Goal: Task Accomplishment & Management: Manage account settings

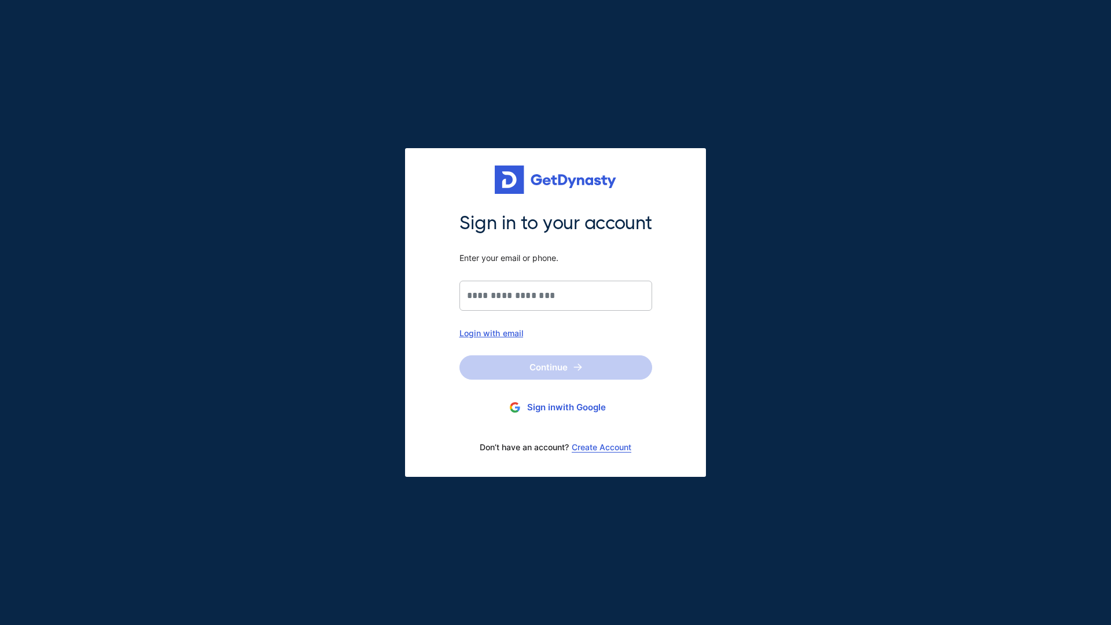
click at [501, 323] on div "Sign in to your account Enter your email or phone. Login with email" at bounding box center [555, 274] width 193 height 126
click at [501, 299] on input "Sign in to your account Enter your email or phone." at bounding box center [555, 296] width 193 height 30
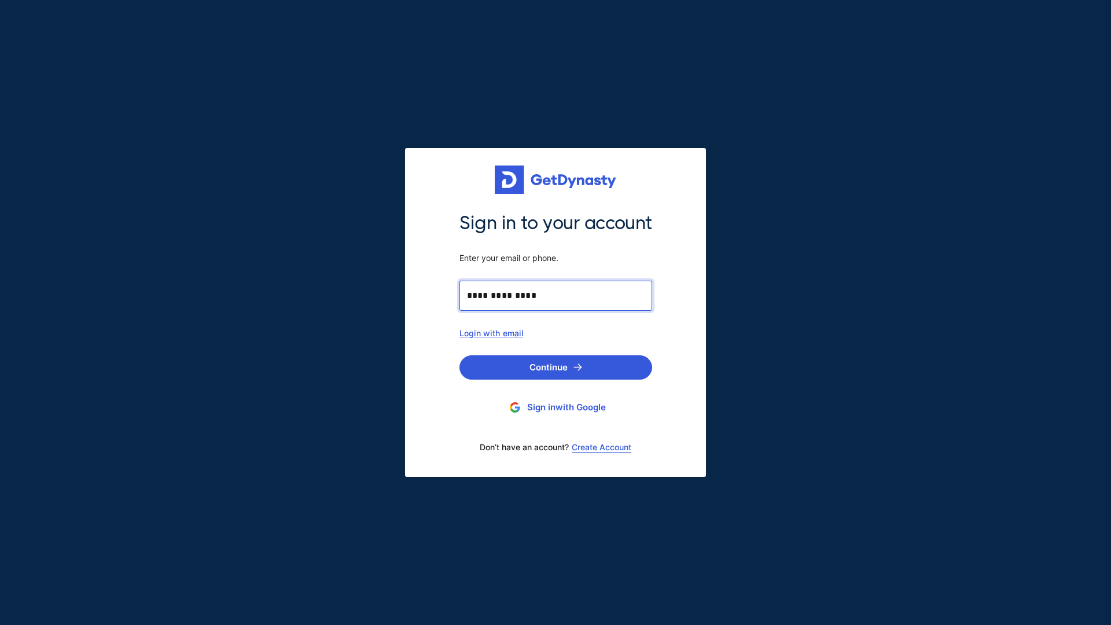
type input "**********"
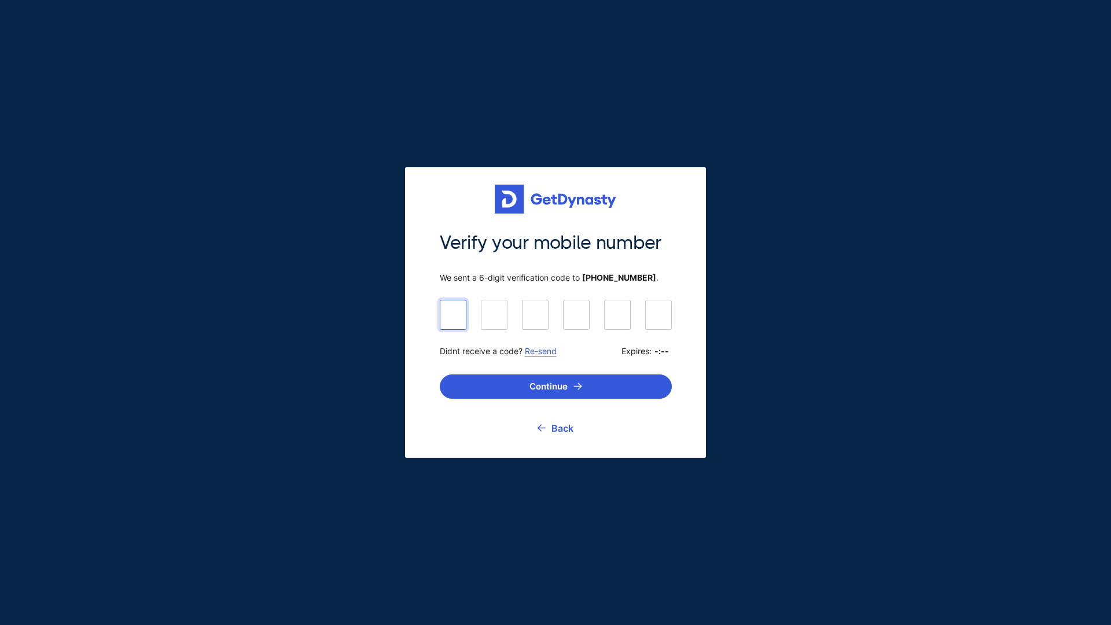
click at [449, 313] on input at bounding box center [556, 314] width 232 height 29
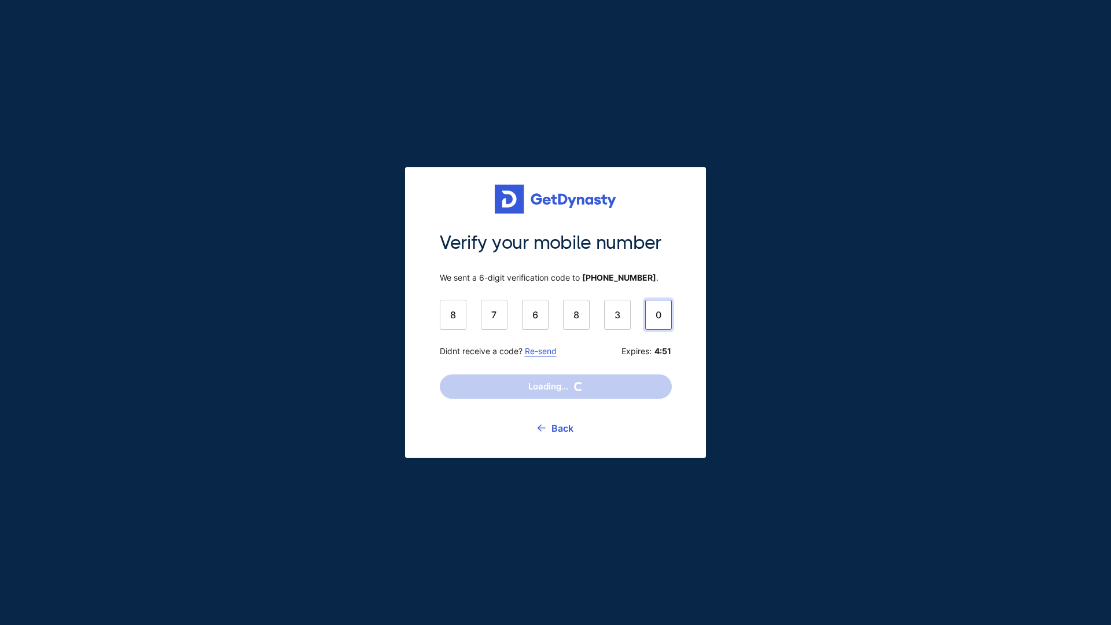
type input "******"
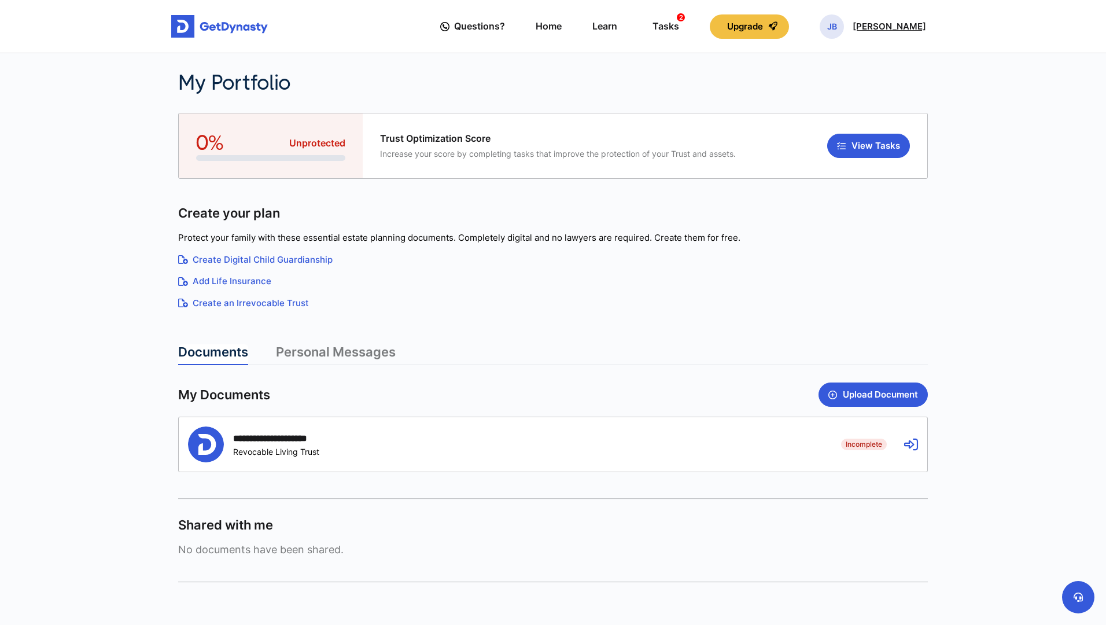
click at [881, 30] on p "[PERSON_NAME]" at bounding box center [889, 26] width 73 height 9
click at [733, 228] on div "Protect your family with these essential estate planning documents. Completely …" at bounding box center [553, 272] width 750 height 93
click at [897, 22] on p "[PERSON_NAME]" at bounding box center [889, 26] width 73 height 9
click at [827, 79] on link "Profile" at bounding box center [832, 66] width 91 height 31
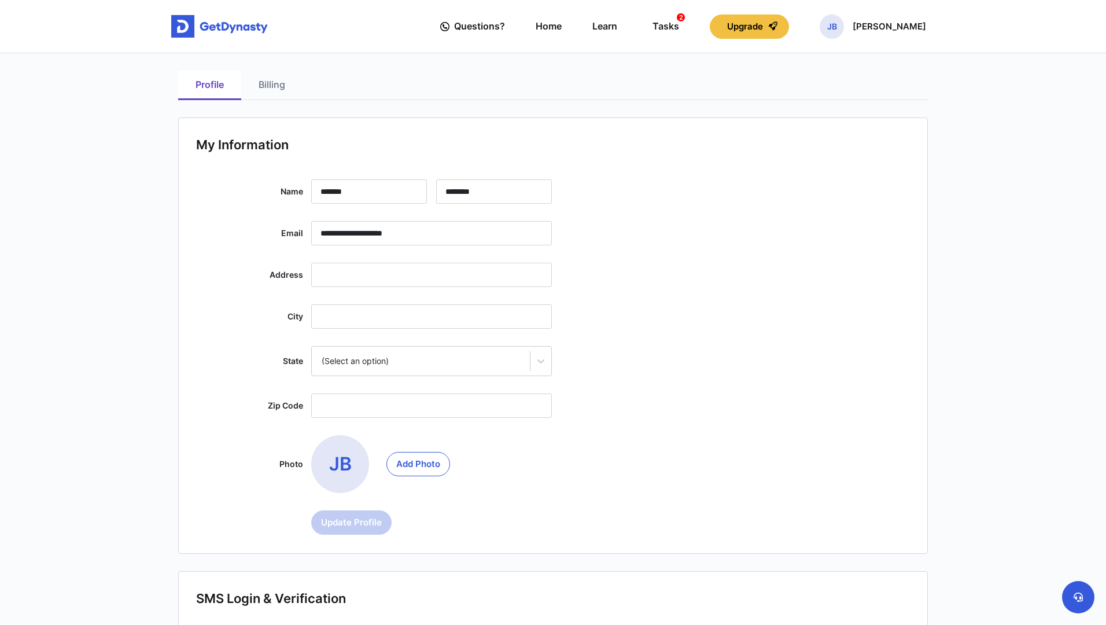
click at [272, 84] on link "Billing" at bounding box center [271, 86] width 61 height 30
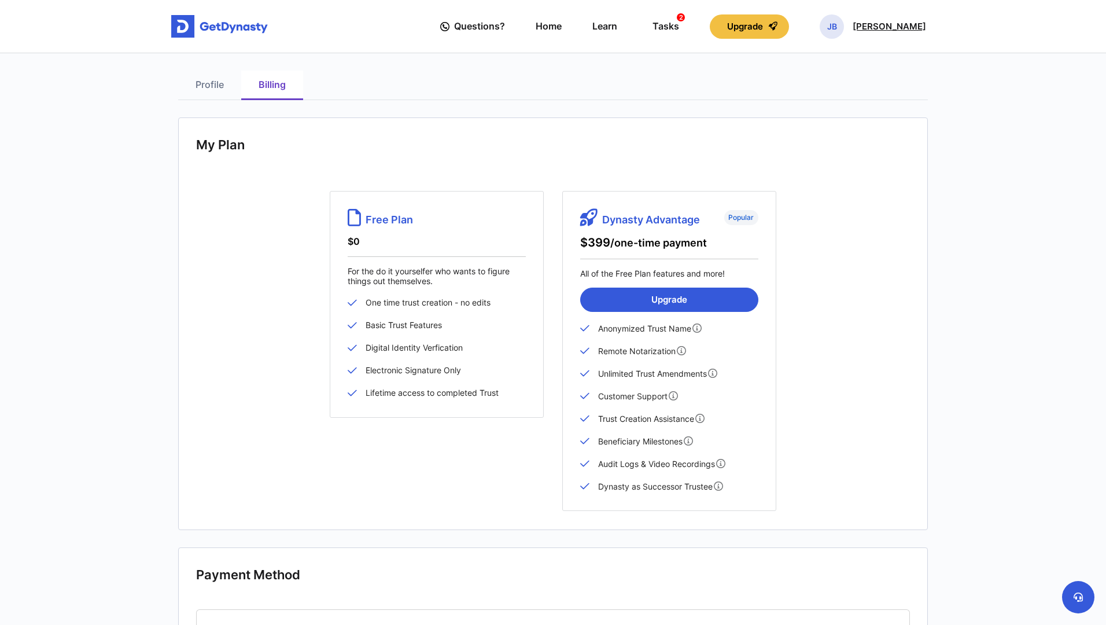
click at [895, 24] on p "Jeffrey Birkholz" at bounding box center [889, 26] width 73 height 9
click at [842, 71] on link "Profile" at bounding box center [832, 66] width 91 height 31
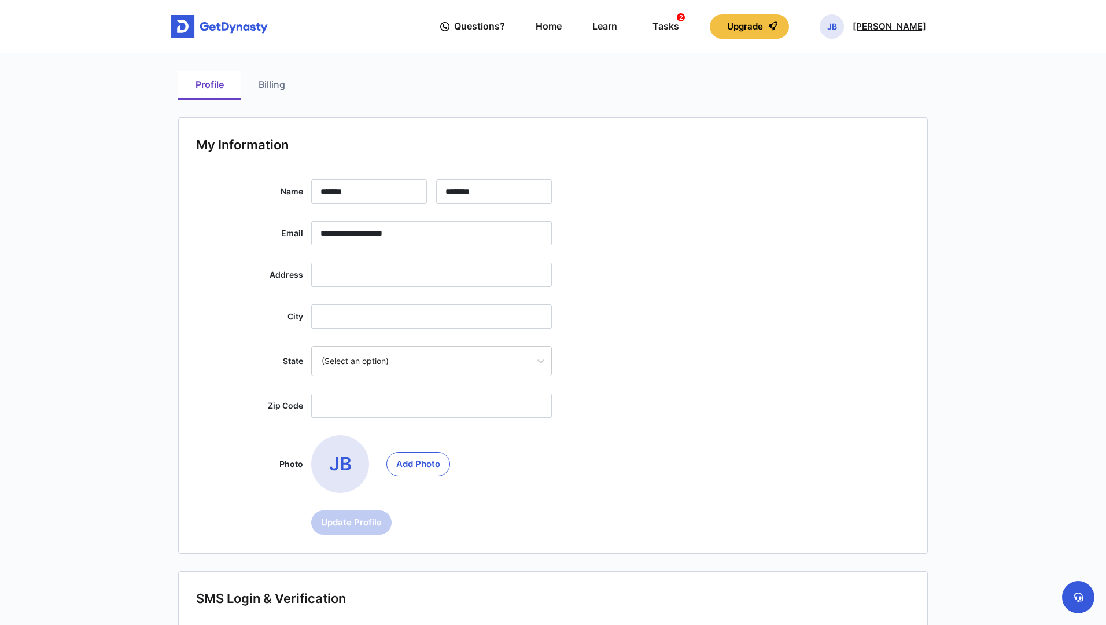
click at [836, 30] on span "JB" at bounding box center [832, 26] width 24 height 24
click at [838, 102] on link "My Portfolio" at bounding box center [832, 97] width 91 height 31
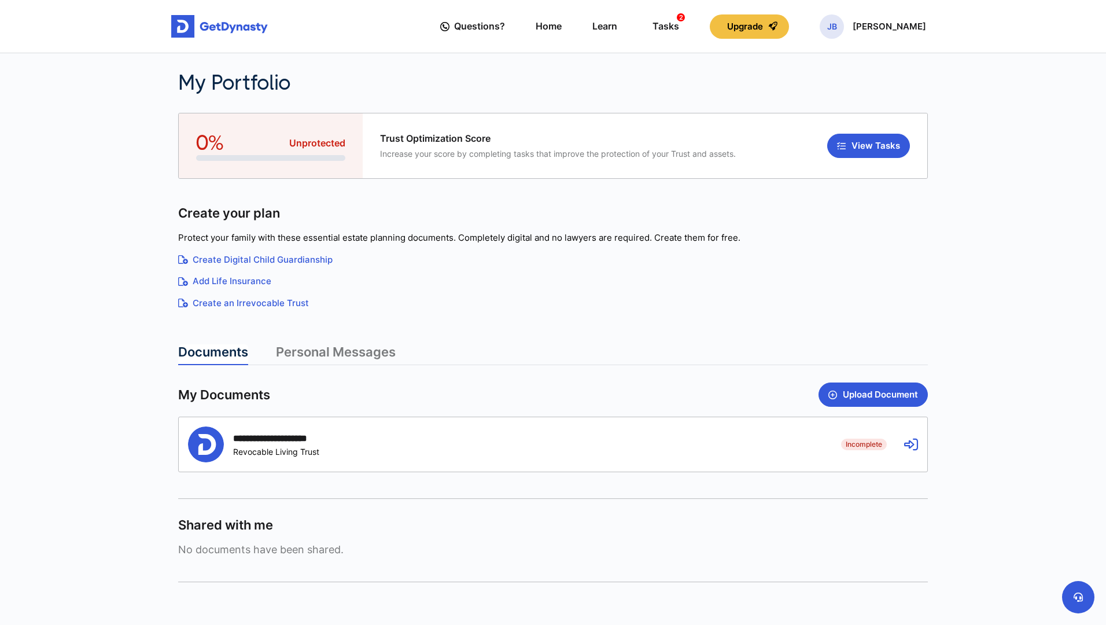
scroll to position [68, 0]
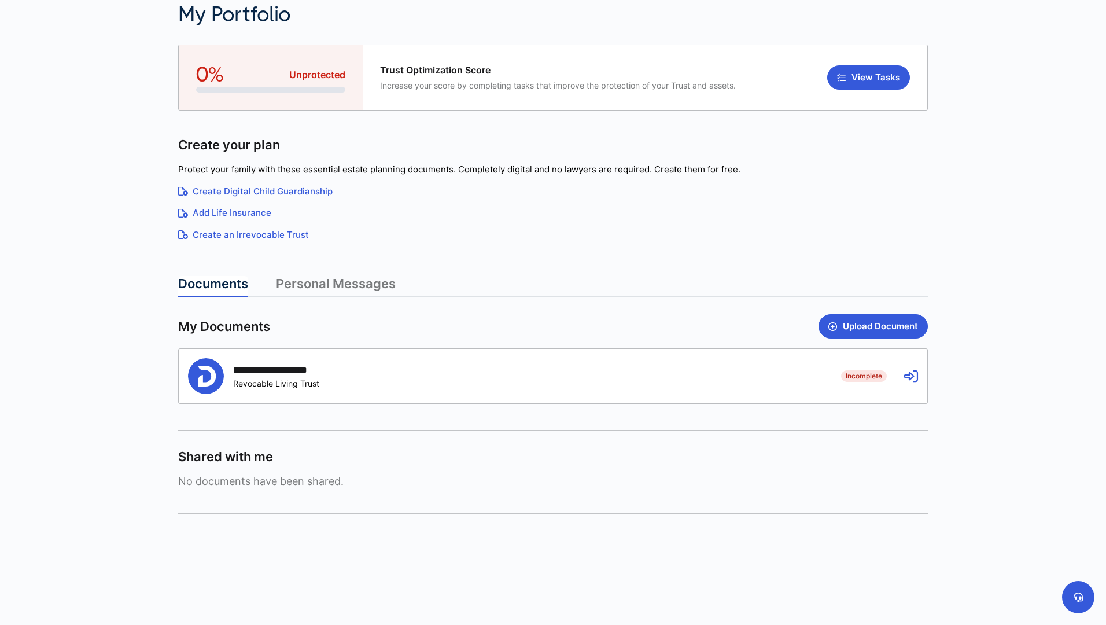
click at [913, 375] on icon at bounding box center [911, 376] width 14 height 14
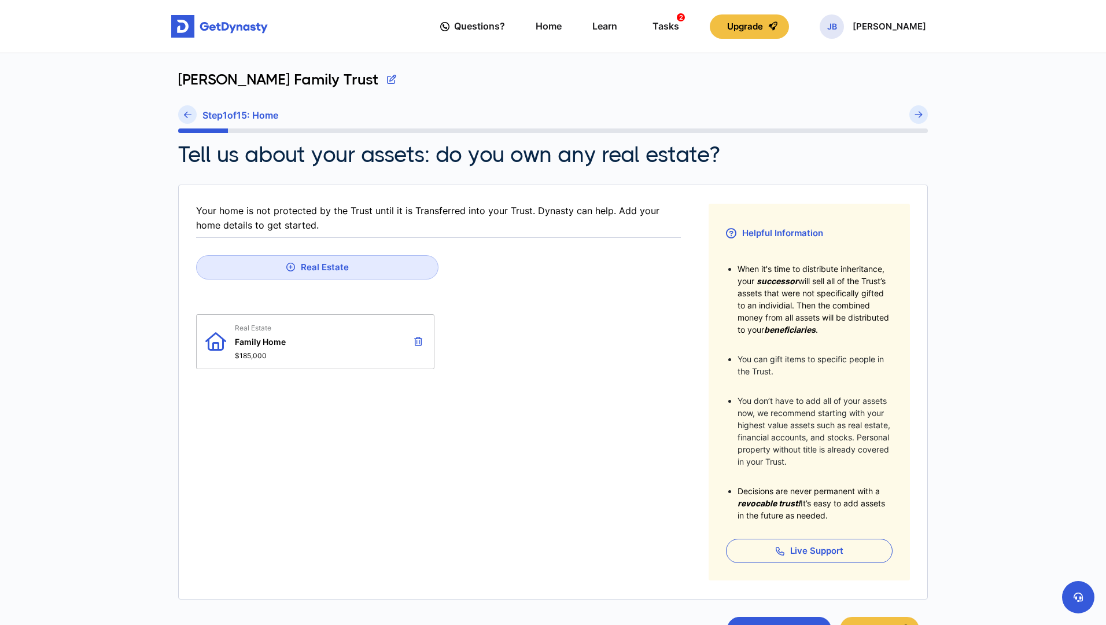
scroll to position [127, 0]
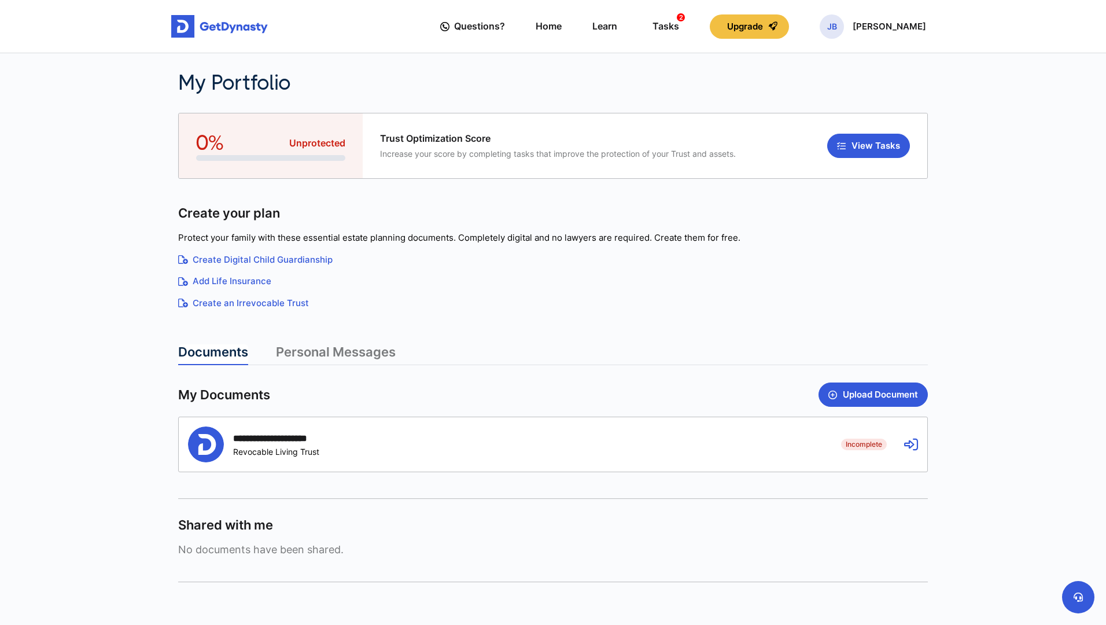
scroll to position [68, 0]
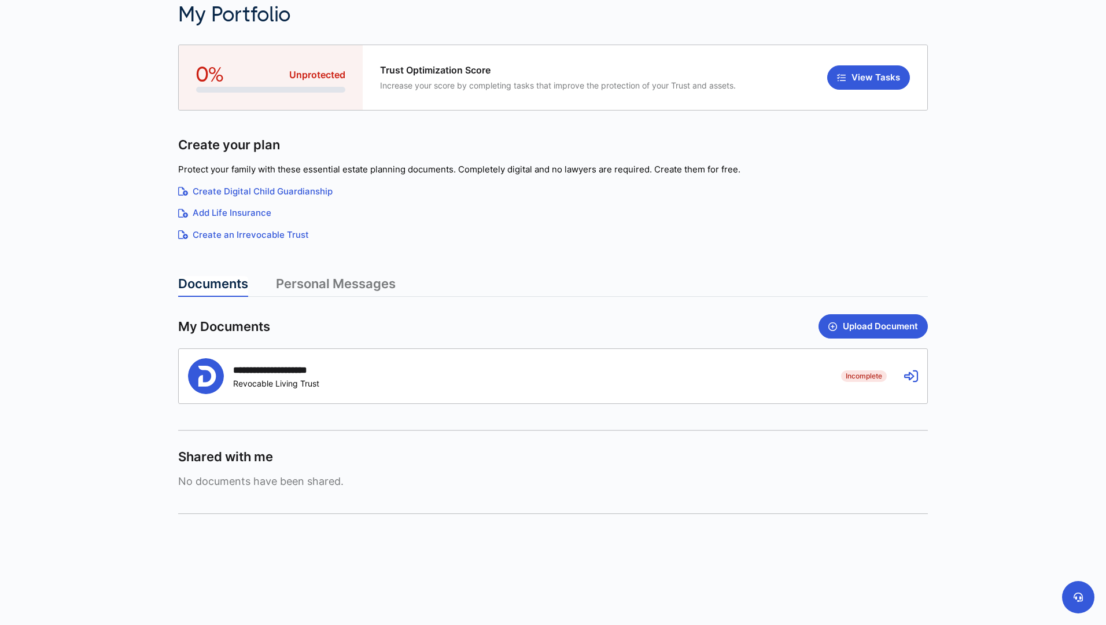
click at [330, 286] on link "Personal Messages" at bounding box center [336, 286] width 120 height 21
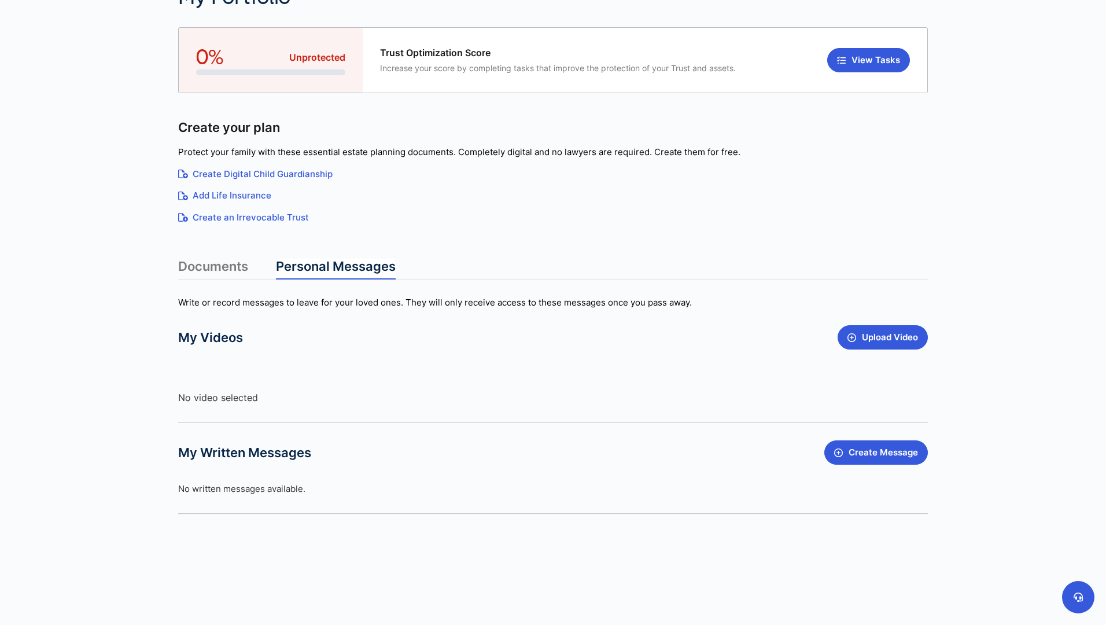
scroll to position [0, 0]
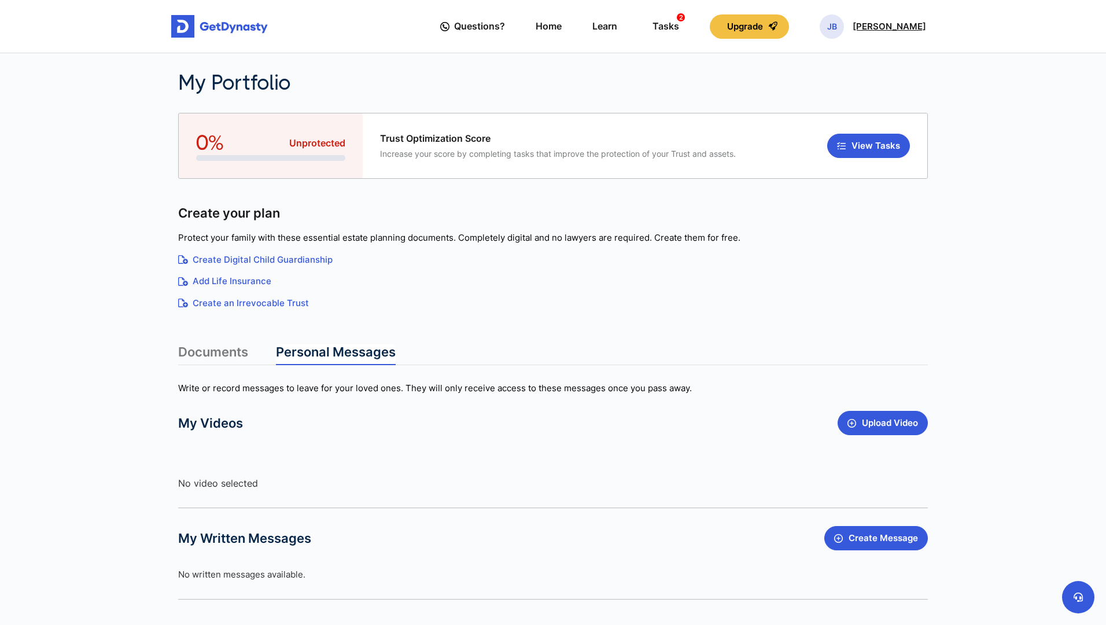
click at [858, 14] on div "[PERSON_NAME]" at bounding box center [873, 26] width 106 height 24
click at [838, 67] on link "Profile" at bounding box center [832, 66] width 91 height 31
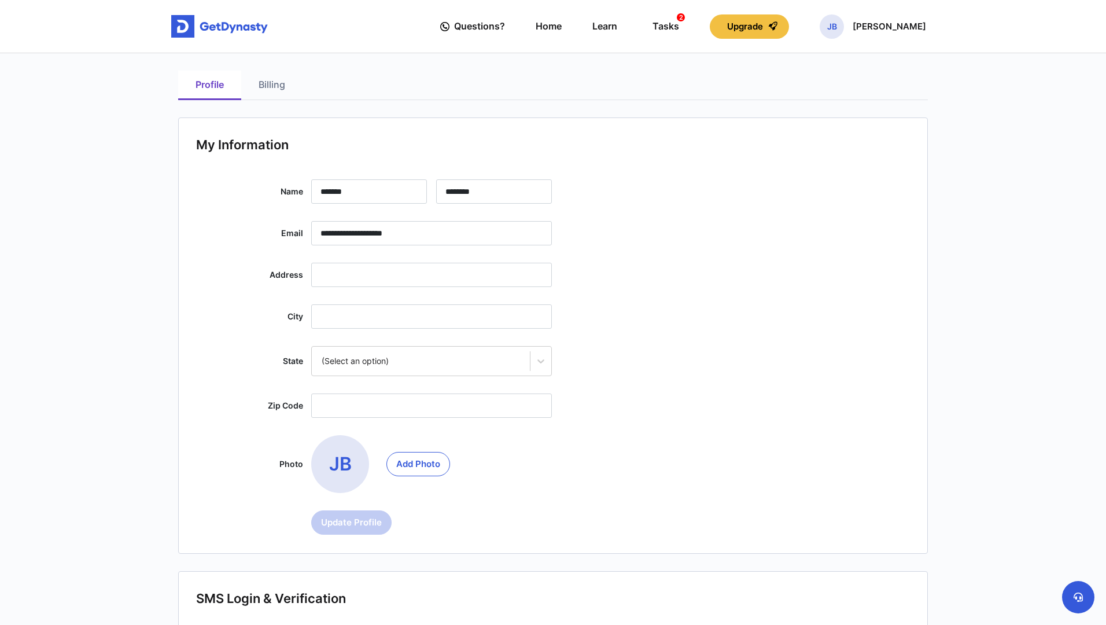
click at [271, 87] on link "Billing" at bounding box center [271, 86] width 61 height 30
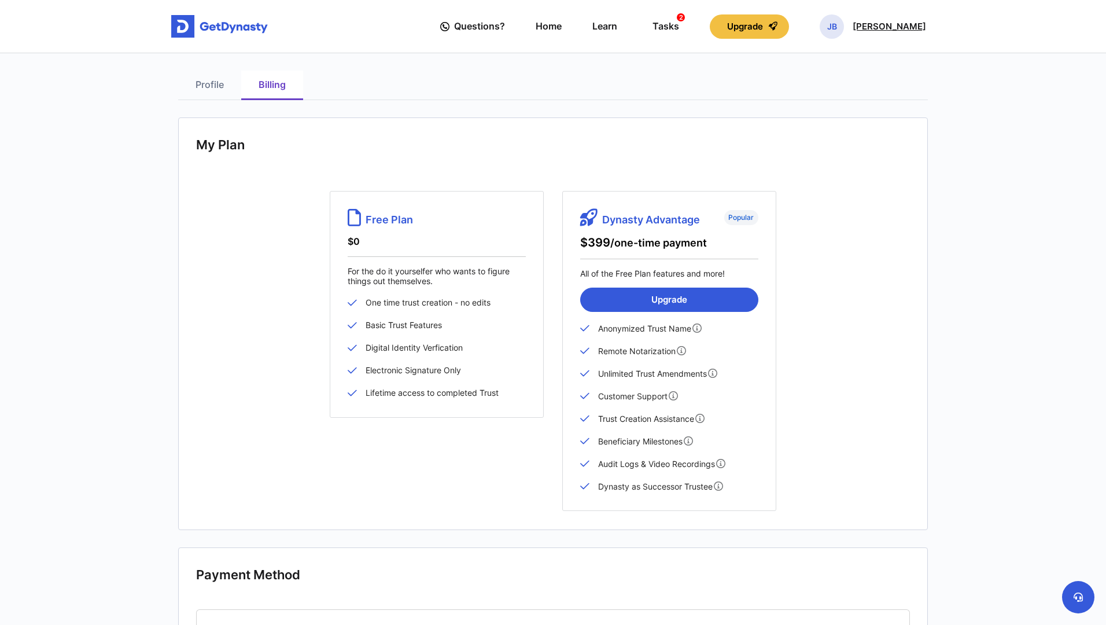
click at [888, 29] on p "[PERSON_NAME]" at bounding box center [889, 26] width 73 height 9
click at [827, 127] on link "Logout" at bounding box center [832, 128] width 91 height 31
